Goal: Entertainment & Leisure: Consume media (video, audio)

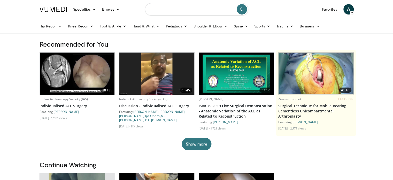
click at [179, 10] on input "Search topics, interventions" at bounding box center [196, 9] width 103 height 12
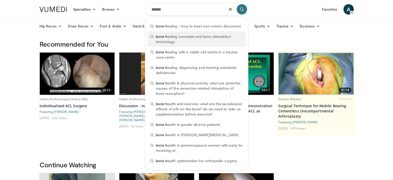
click at [190, 34] on span "bone h ealing concepts and bone stimulation technology" at bounding box center [199, 39] width 87 height 10
type input "**********"
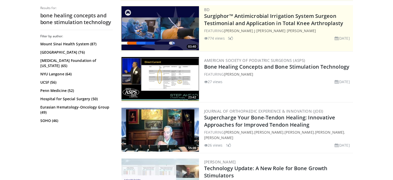
scroll to position [103, 0]
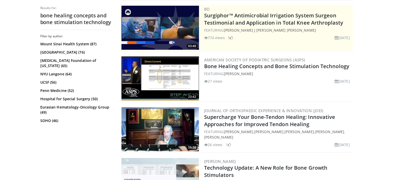
click at [175, 88] on img at bounding box center [161, 78] width 78 height 44
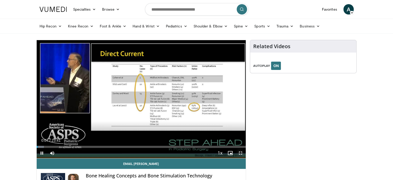
click at [239, 152] on span "Video Player" at bounding box center [241, 153] width 10 height 10
